Goal: Information Seeking & Learning: Check status

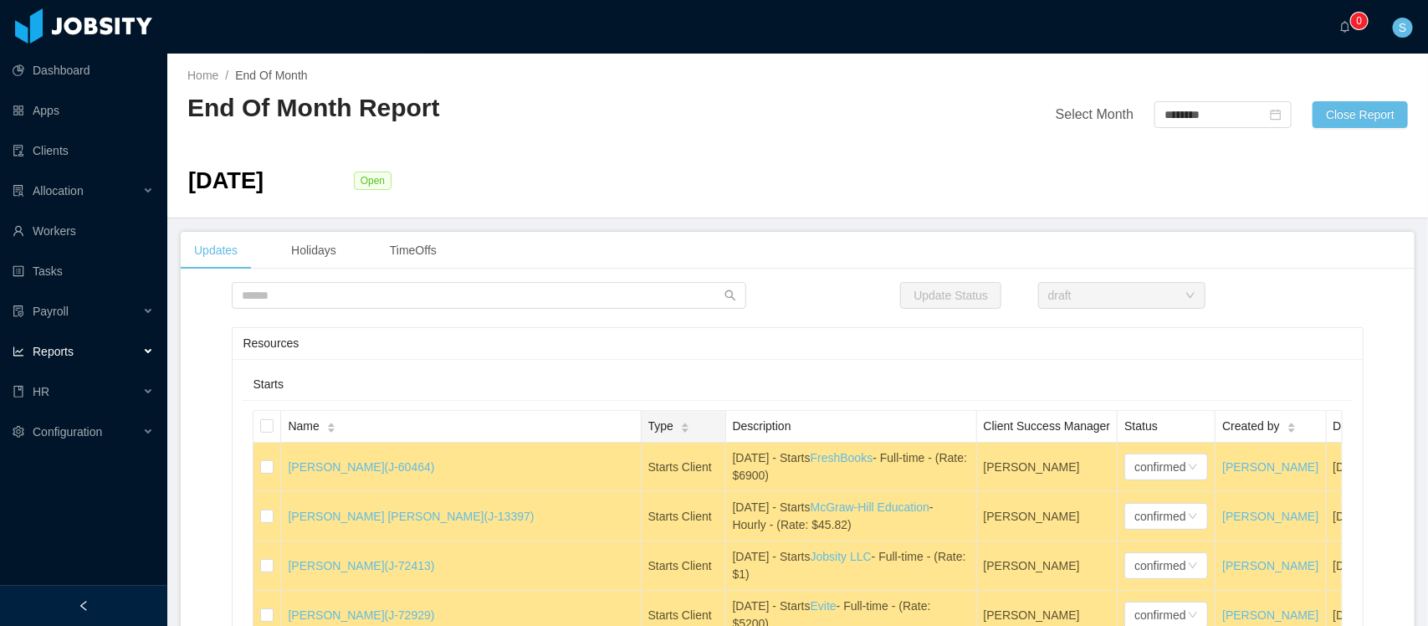
click at [648, 418] on div "Type" at bounding box center [669, 427] width 42 height 18
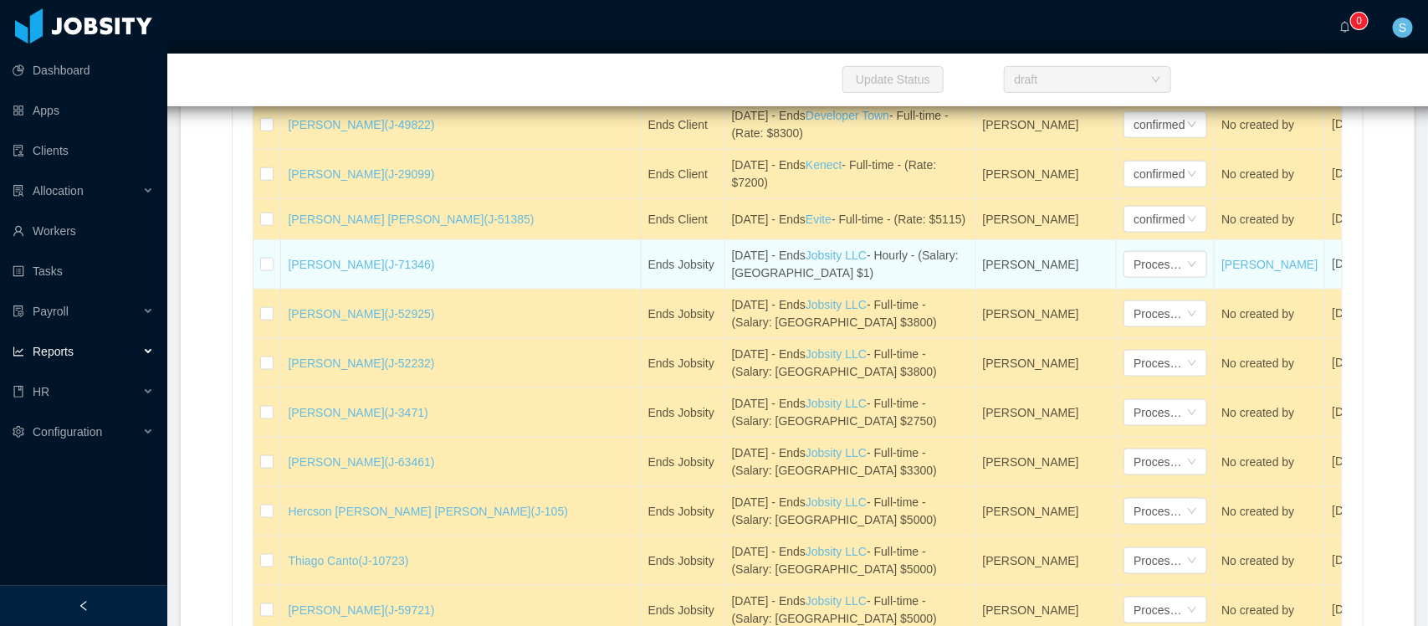
scroll to position [4840, 0]
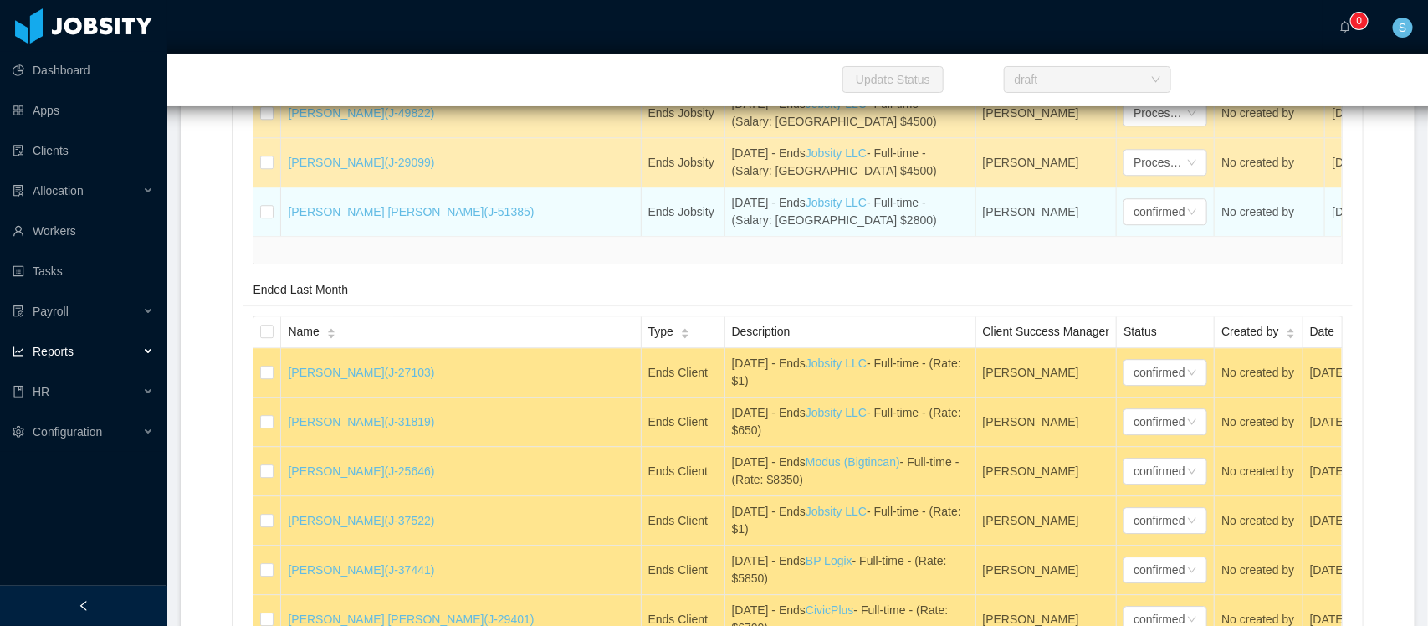
click at [732, 229] on div "August 20th - Ends Jobsity LLC - Full-time - (Salary: USA $2800)" at bounding box center [850, 211] width 237 height 35
copy div "August 20th - Ends Jobsity LLC - Full-time - (Salary: USA $2800)"
